Goal: Transaction & Acquisition: Purchase product/service

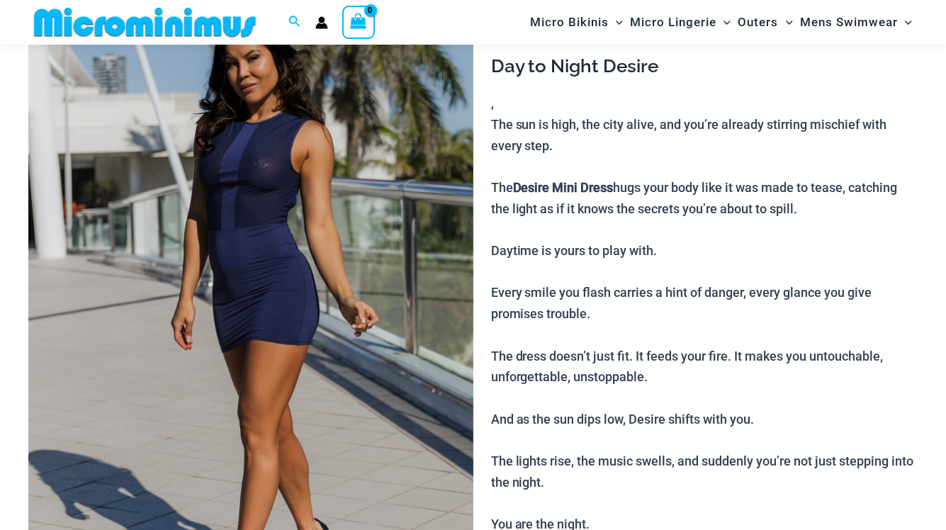
scroll to position [213, 0]
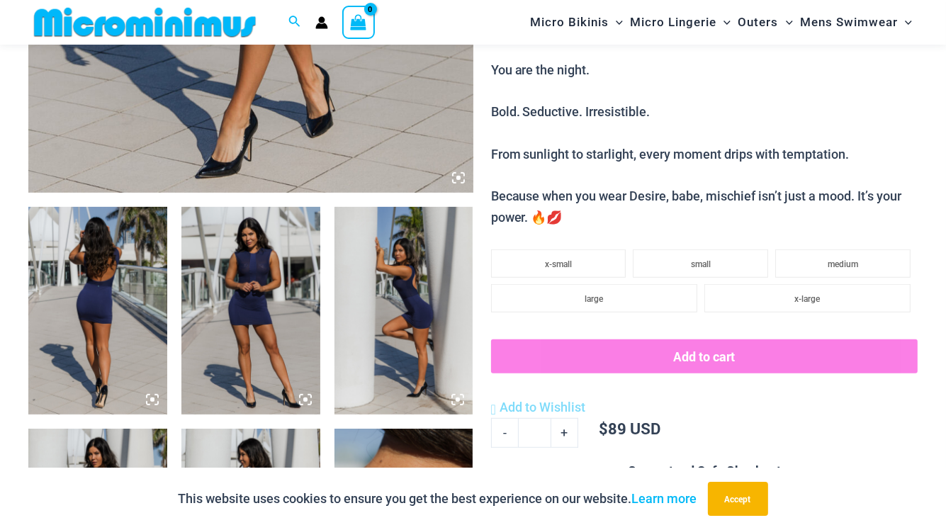
scroll to position [628, 0]
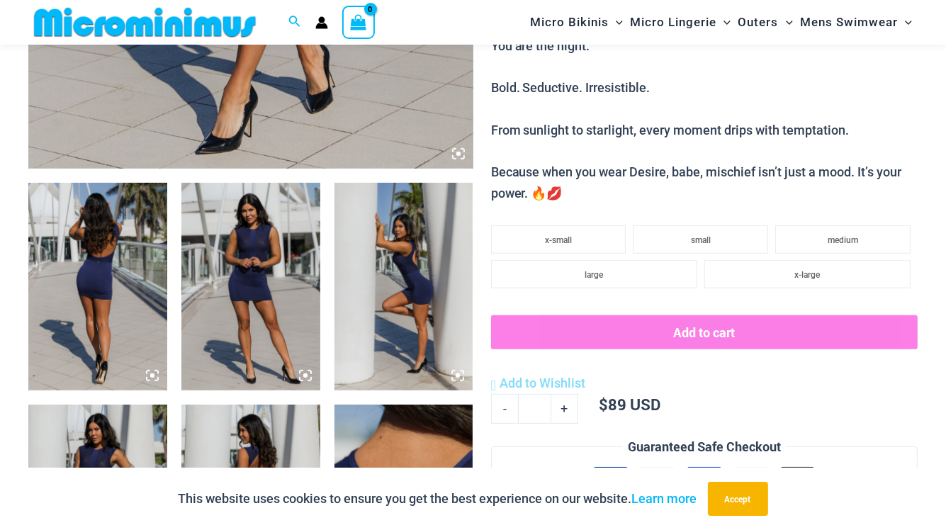
click at [117, 294] on img at bounding box center [97, 287] width 139 height 208
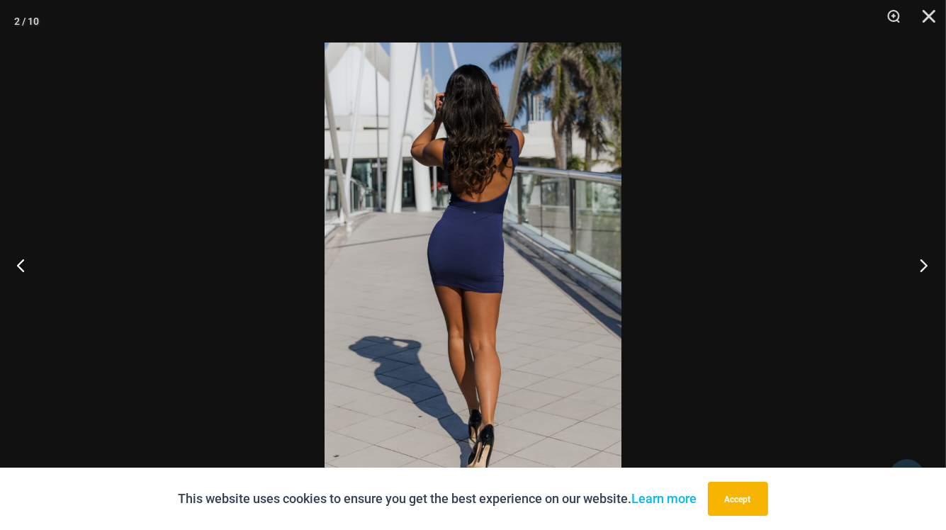
click at [920, 264] on button "Next" at bounding box center [919, 265] width 53 height 71
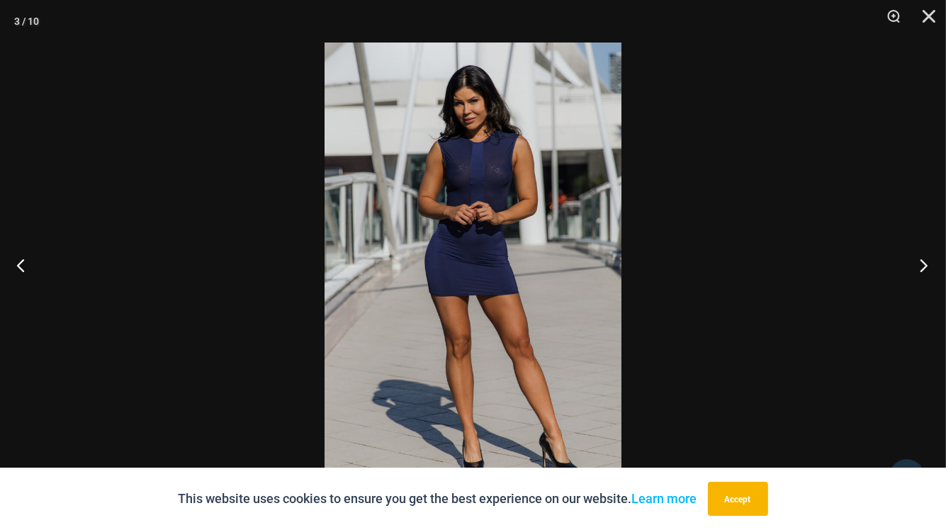
click at [920, 264] on button "Next" at bounding box center [919, 265] width 53 height 71
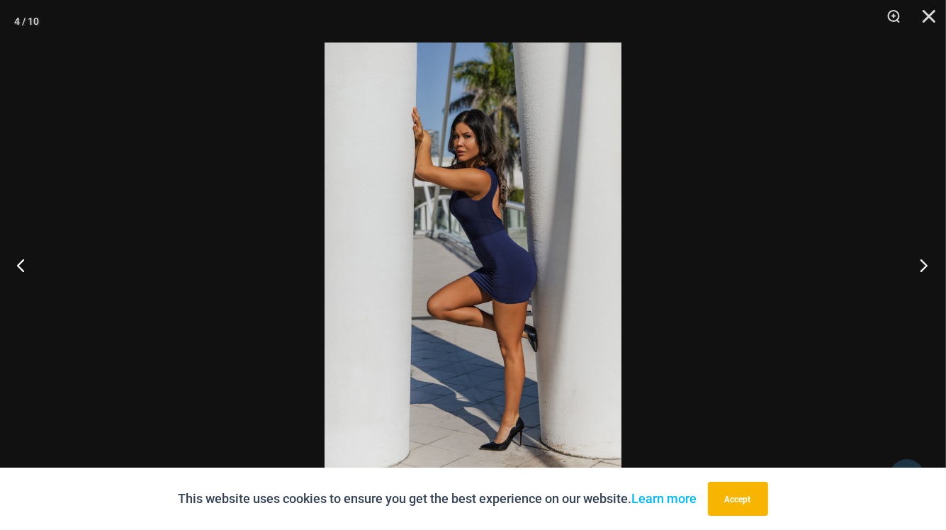
click at [920, 264] on button "Next" at bounding box center [919, 265] width 53 height 71
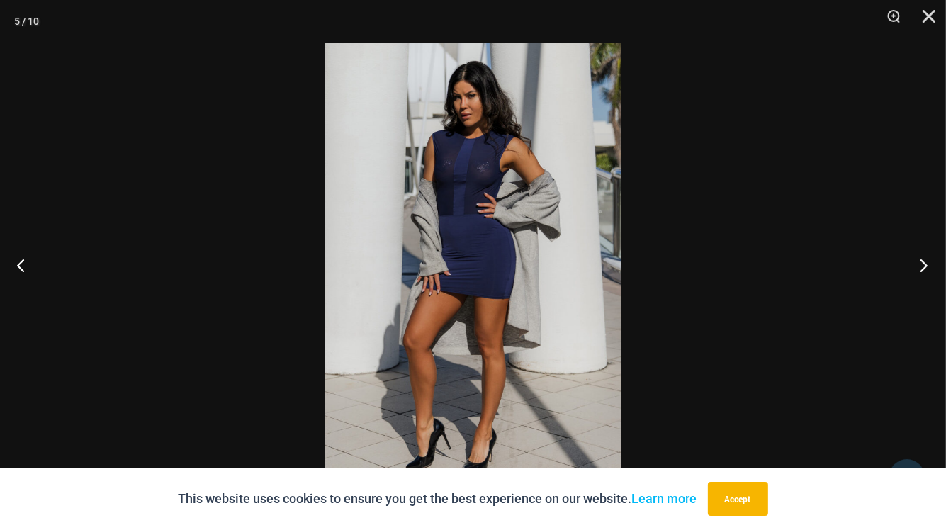
click at [920, 264] on button "Next" at bounding box center [919, 265] width 53 height 71
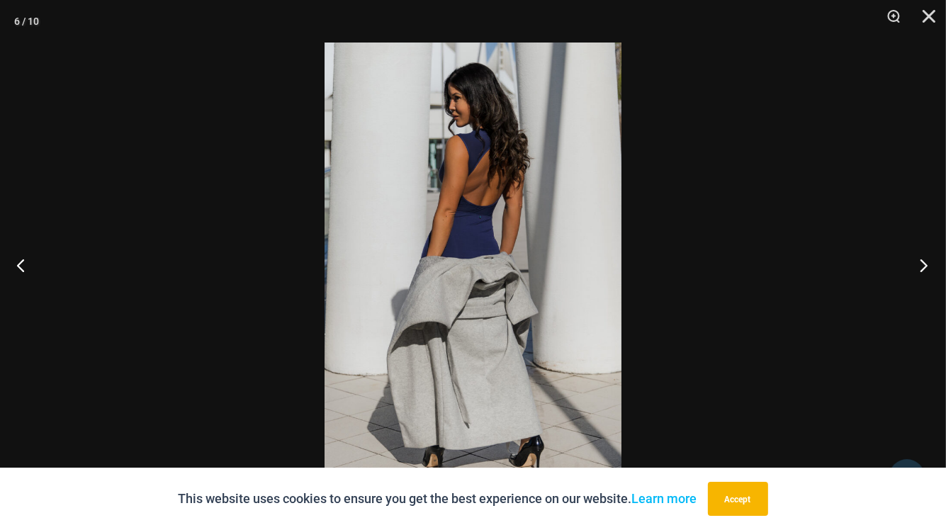
click at [920, 264] on button "Next" at bounding box center [919, 265] width 53 height 71
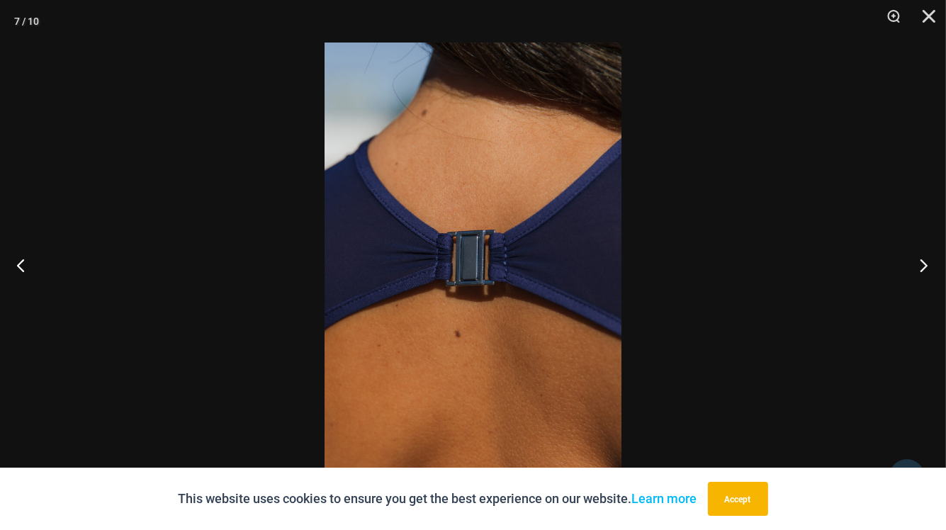
click at [920, 264] on button "Next" at bounding box center [919, 265] width 53 height 71
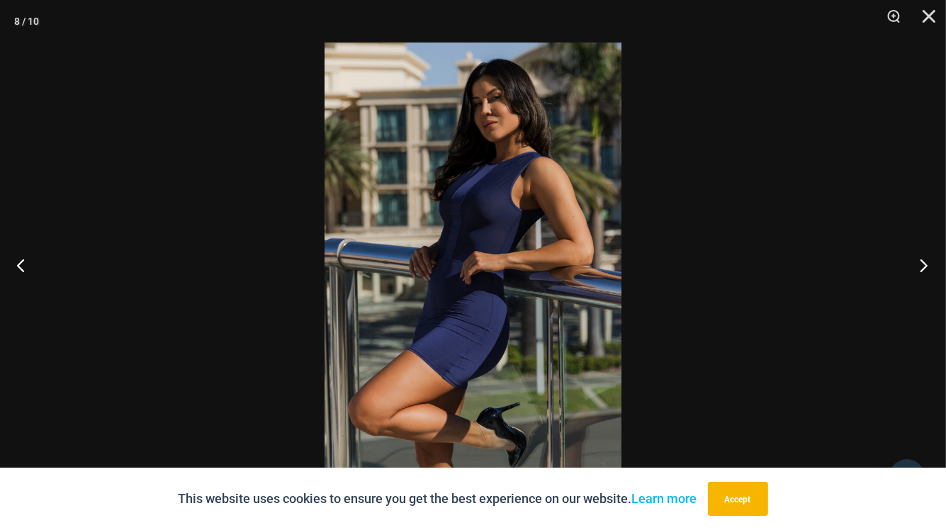
click at [920, 264] on button "Next" at bounding box center [919, 265] width 53 height 71
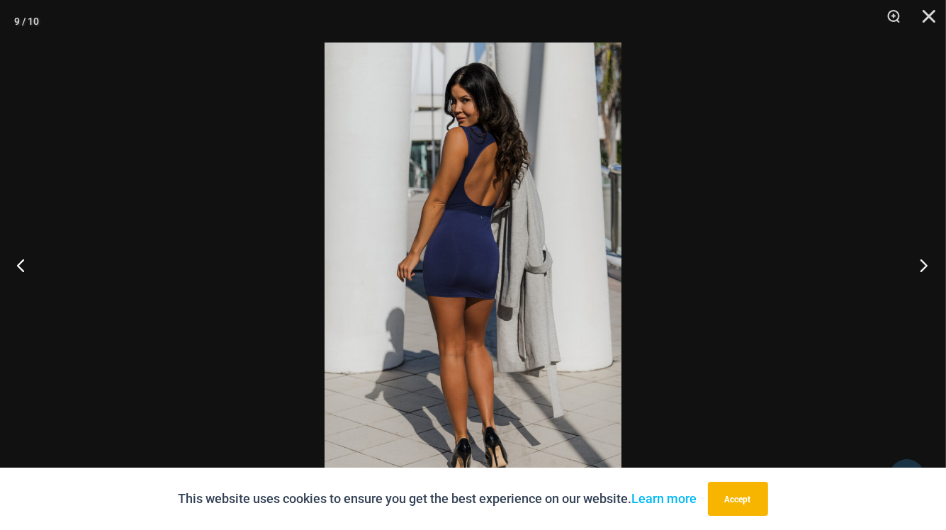
click at [920, 264] on button "Next" at bounding box center [919, 265] width 53 height 71
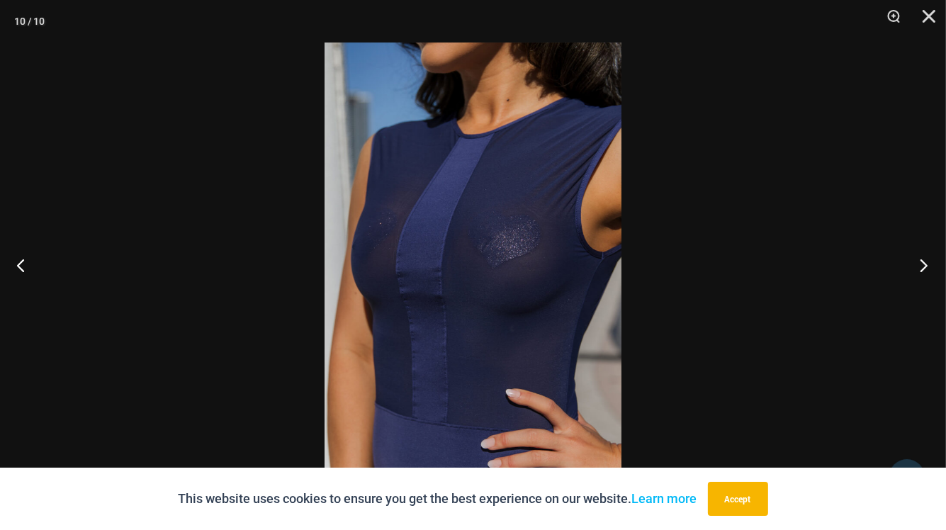
click at [920, 264] on button "Next" at bounding box center [919, 265] width 53 height 71
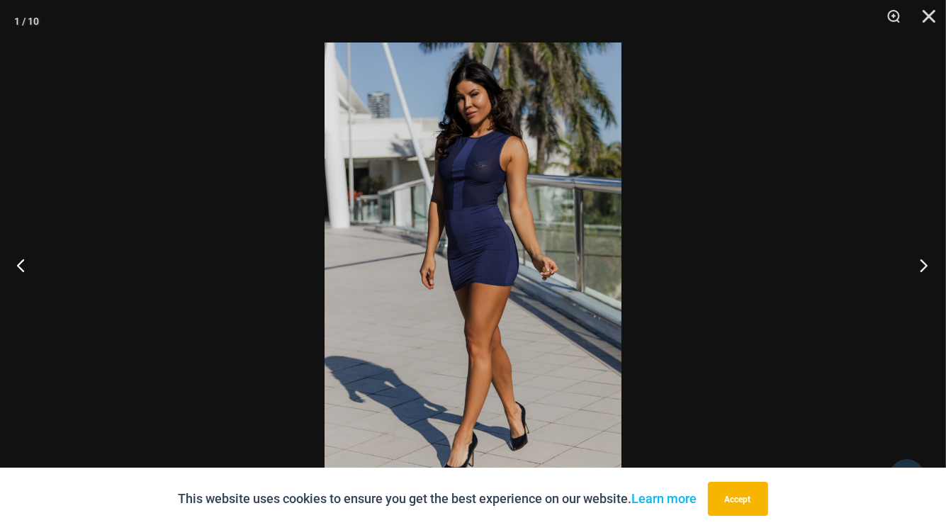
click at [920, 264] on button "Next" at bounding box center [919, 265] width 53 height 71
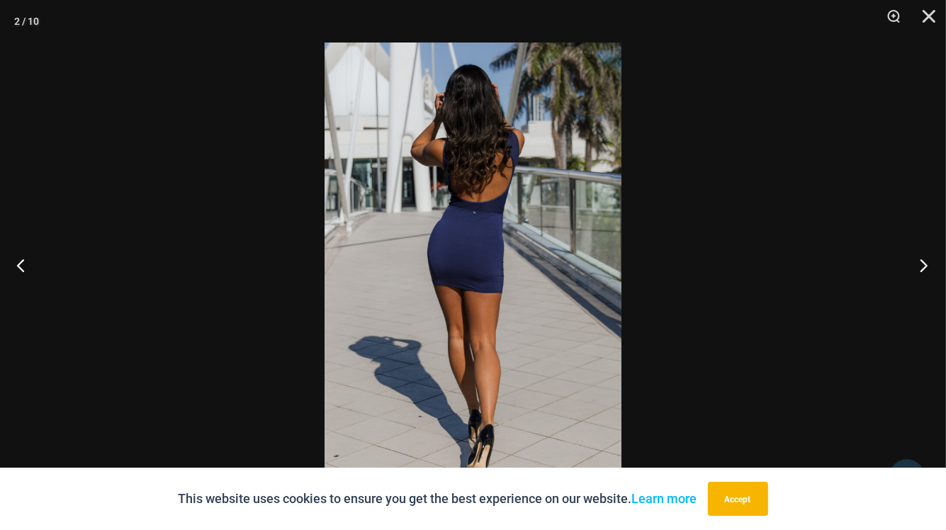
click at [920, 264] on button "Next" at bounding box center [919, 265] width 53 height 71
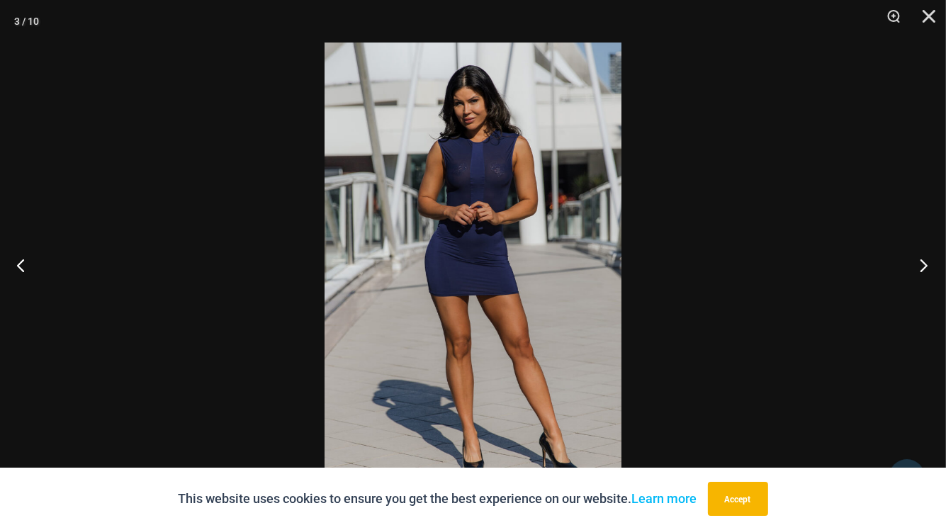
click at [924, 262] on button "Next" at bounding box center [919, 265] width 53 height 71
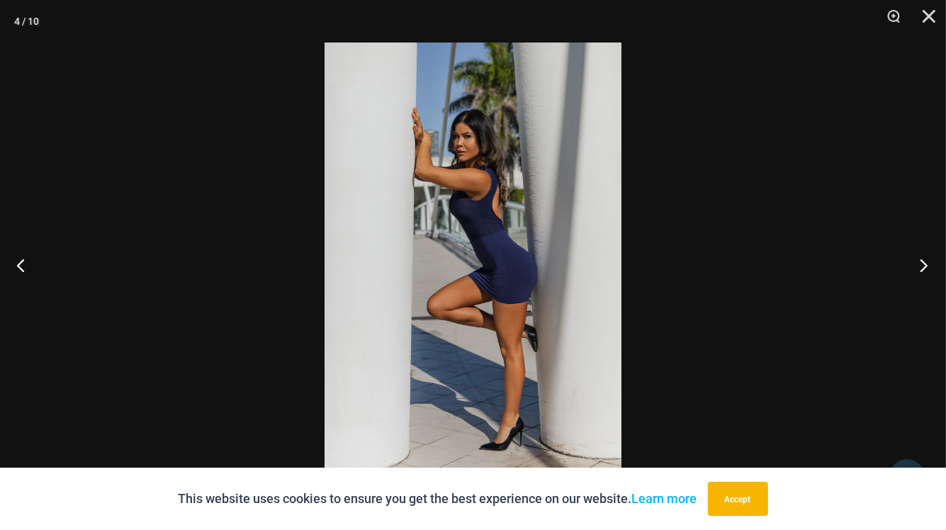
click at [924, 262] on button "Next" at bounding box center [919, 265] width 53 height 71
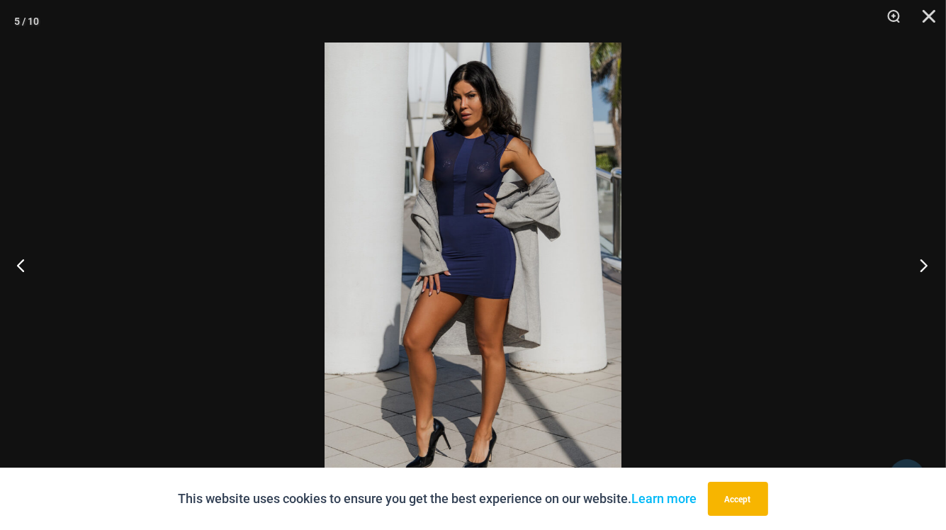
click at [924, 262] on button "Next" at bounding box center [919, 265] width 53 height 71
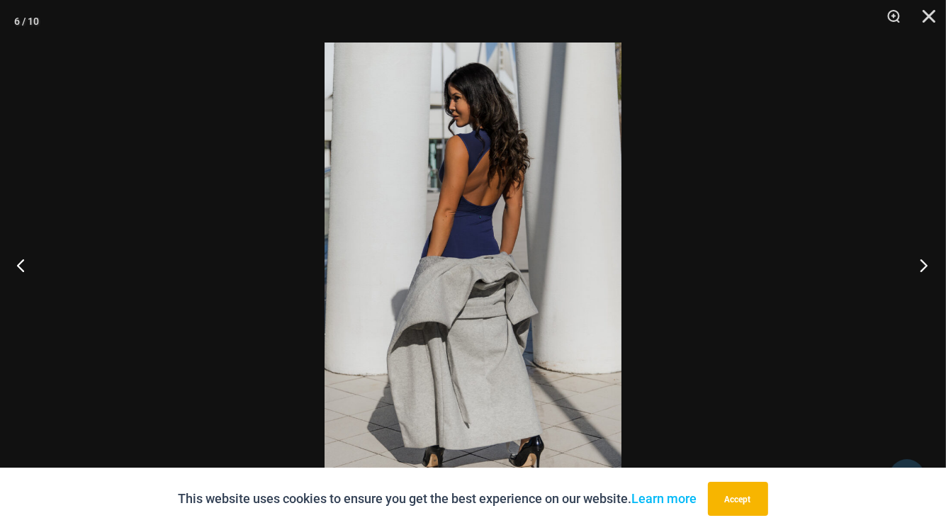
click at [924, 262] on button "Next" at bounding box center [919, 265] width 53 height 71
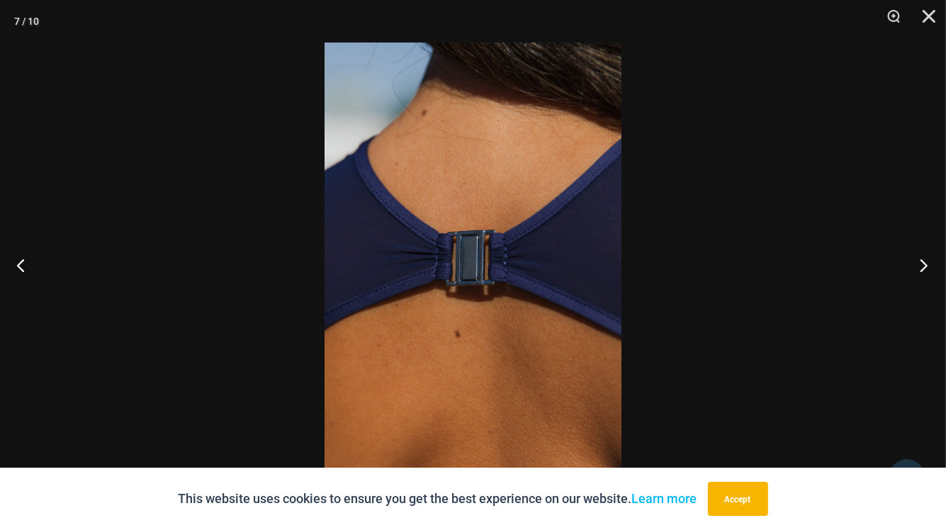
click at [924, 262] on button "Next" at bounding box center [919, 265] width 53 height 71
